Goal: Entertainment & Leisure: Consume media (video, audio)

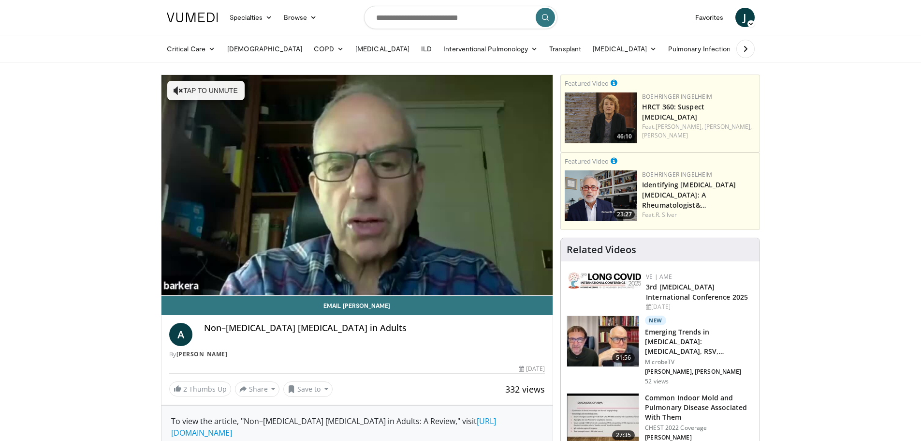
click at [596, 30] on nav "Specialties Adult & Family Medicine Allergy, [MEDICAL_DATA], Immunology Anesthe…" at bounding box center [461, 17] width 600 height 35
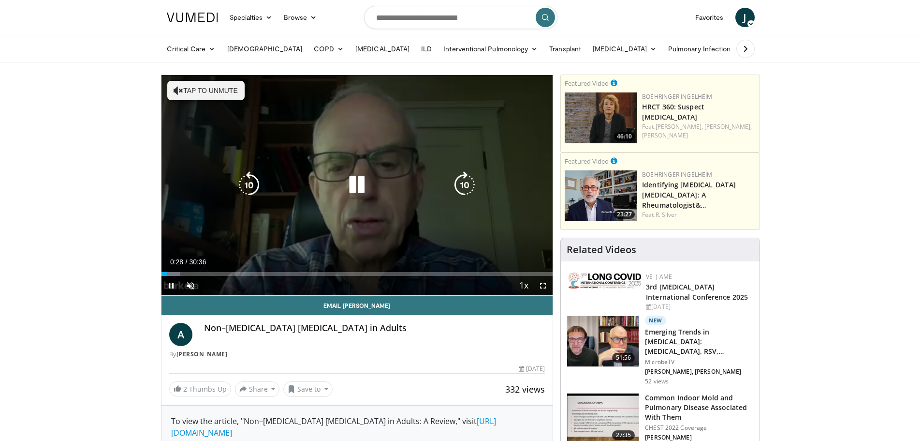
click at [194, 91] on button "Tap to unmute" at bounding box center [205, 90] width 77 height 19
drag, startPoint x: 539, startPoint y: 284, endPoint x: 540, endPoint y: 342, distance: 58.5
click at [540, 284] on span "Video Player" at bounding box center [542, 285] width 19 height 19
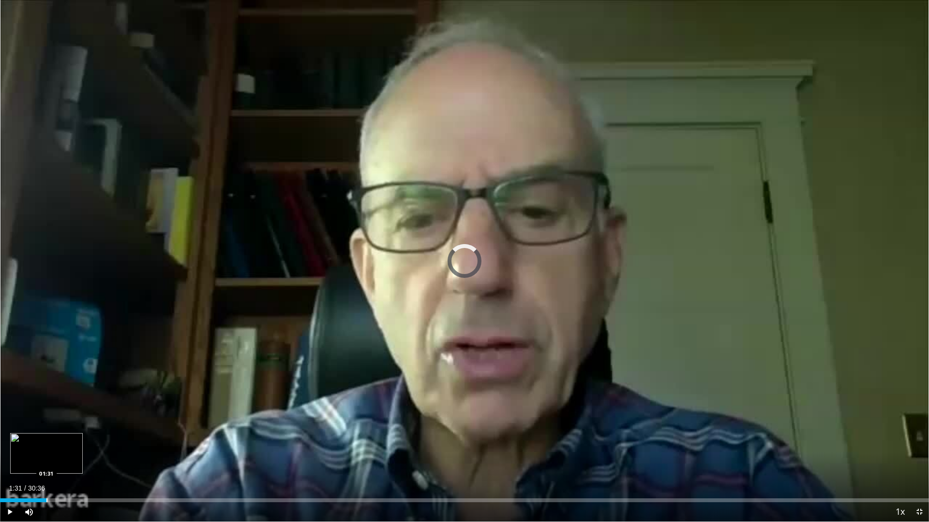
click at [46, 440] on div "Progress Bar" at bounding box center [46, 501] width 1 height 4
click at [78, 440] on div "Loaded : 0.00% 01:31 02:32" at bounding box center [464, 501] width 929 height 4
click at [115, 440] on div "Loaded : 10.34% 02:35 03:45" at bounding box center [464, 497] width 929 height 9
click at [160, 440] on div "Progress Bar" at bounding box center [160, 501] width 1 height 4
click at [919, 440] on span "Video Player" at bounding box center [918, 512] width 19 height 19
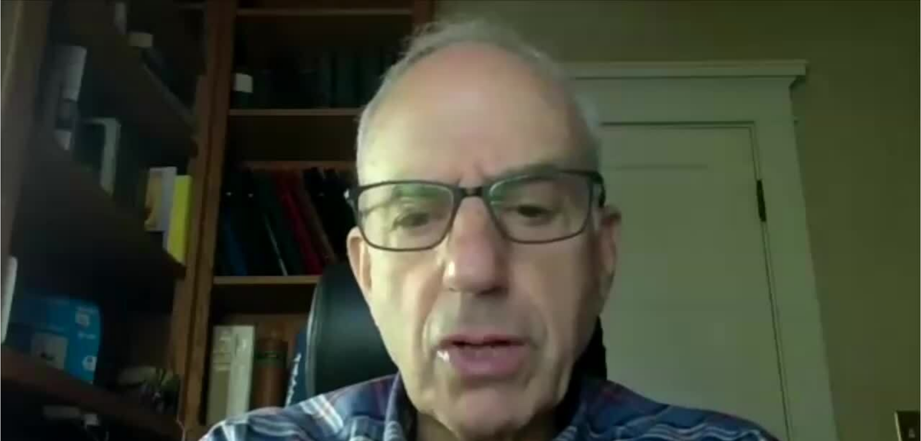
scroll to position [97, 0]
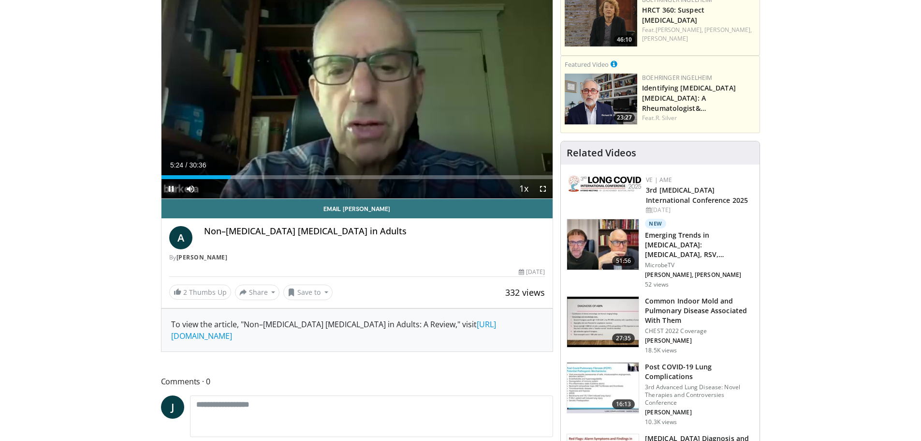
click at [172, 182] on span "Video Player" at bounding box center [171, 188] width 19 height 19
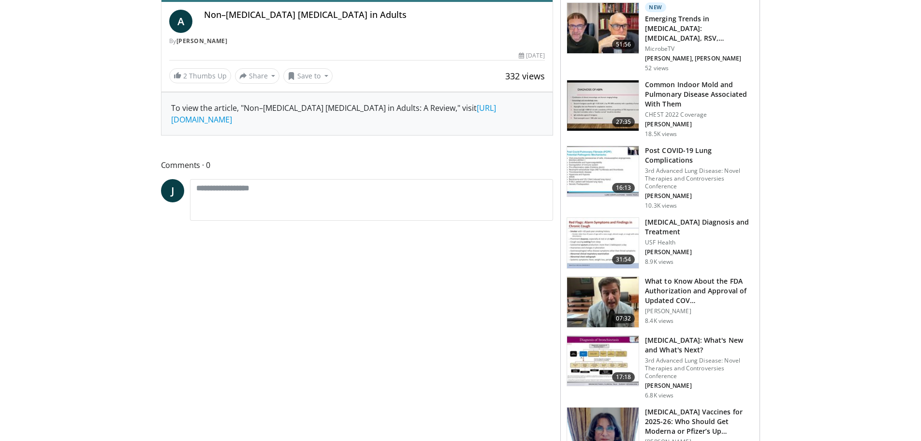
scroll to position [339, 0]
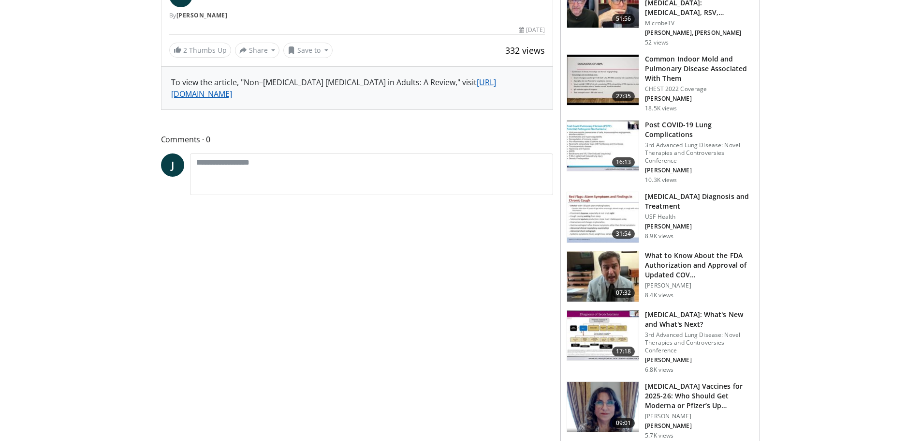
click at [321, 94] on link "[URL][DOMAIN_NAME]" at bounding box center [333, 88] width 325 height 22
